Goal: Transaction & Acquisition: Purchase product/service

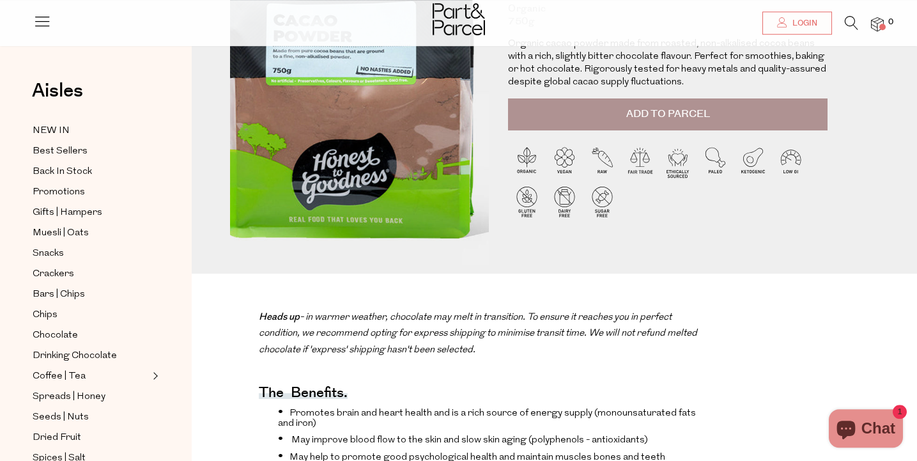
scroll to position [201, 0]
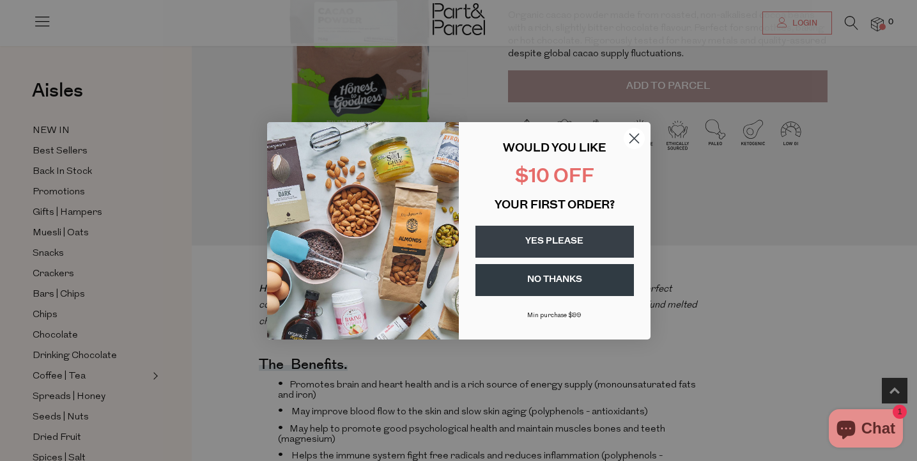
click at [631, 135] on icon "Close dialog" at bounding box center [633, 138] width 9 height 9
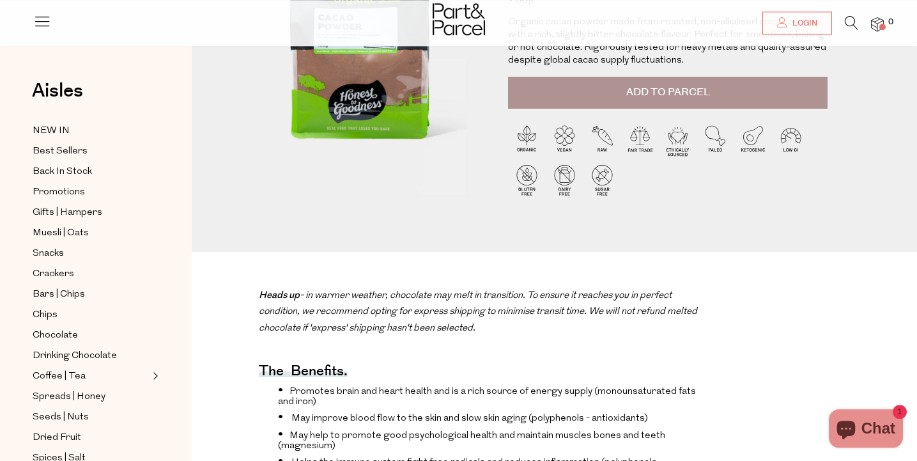
scroll to position [0, 0]
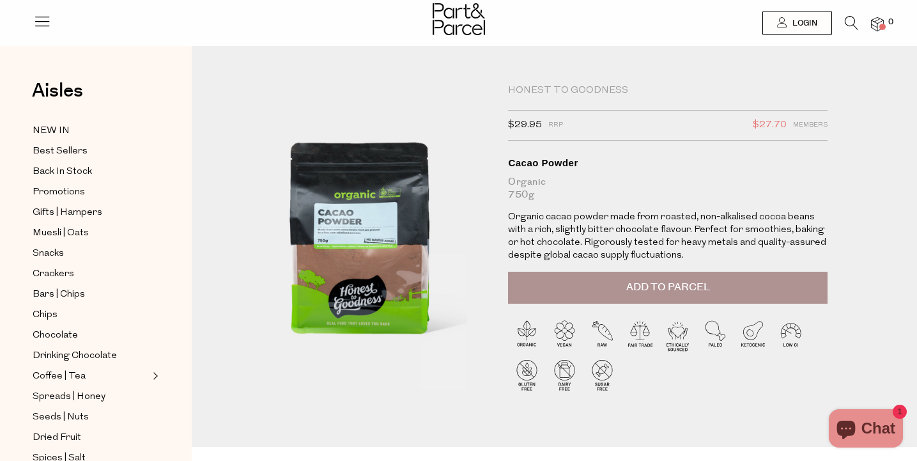
click at [848, 18] on icon at bounding box center [850, 23] width 13 height 14
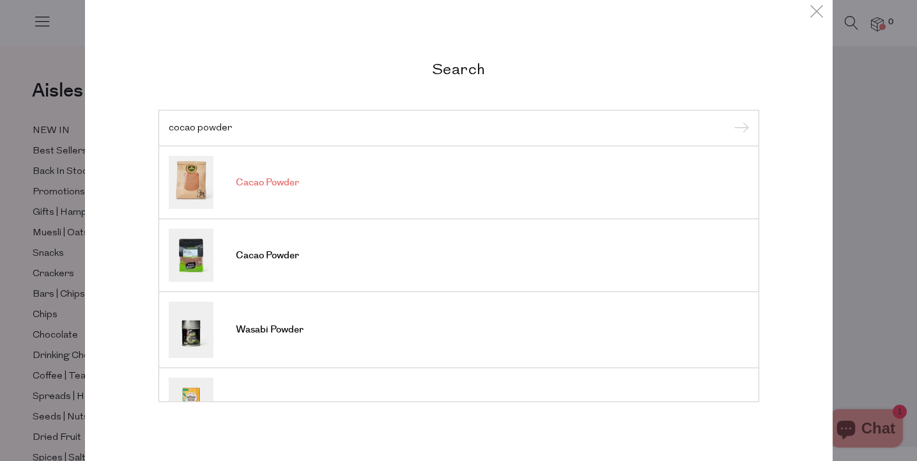
type input "cocao powder"
click at [190, 178] on img at bounding box center [191, 182] width 45 height 53
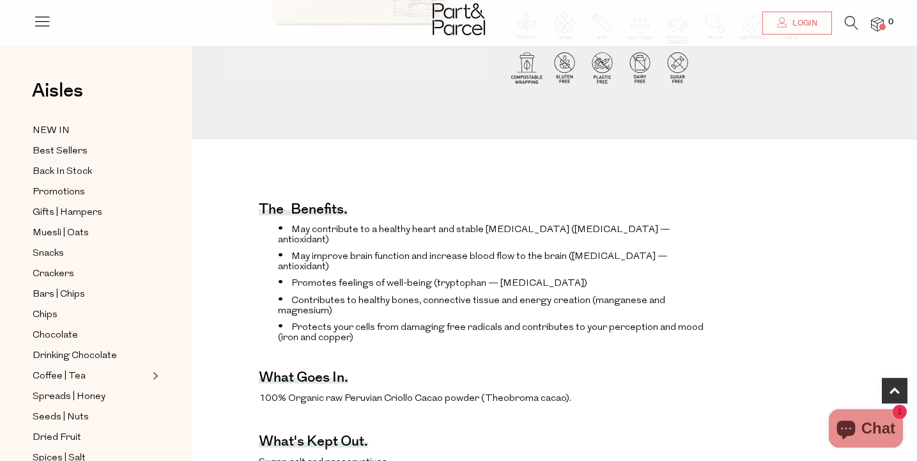
scroll to position [335, 0]
